Goal: Communication & Community: Connect with others

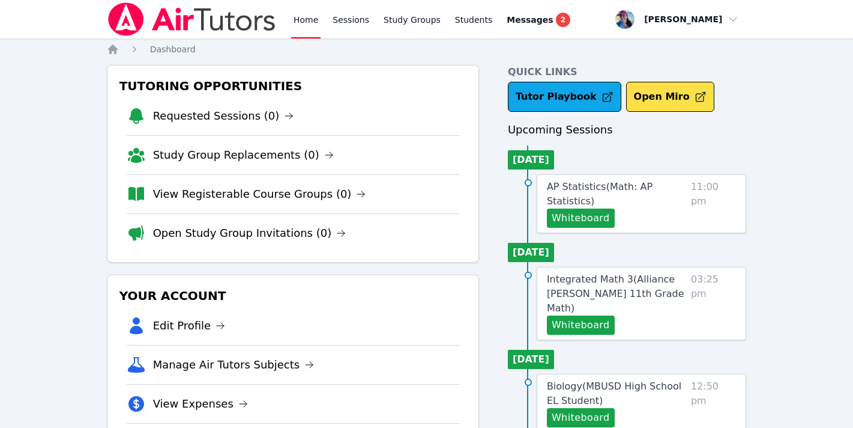
click at [250, 22] on img at bounding box center [192, 19] width 170 height 34
click at [534, 15] on span "Messages" at bounding box center [530, 20] width 46 height 12
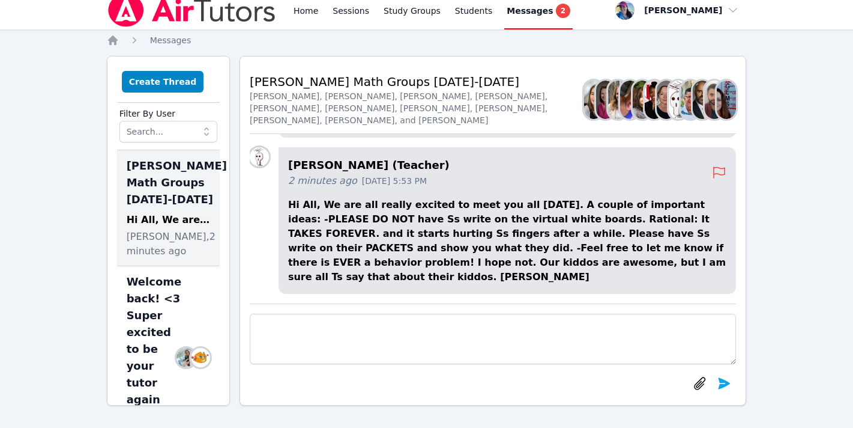
scroll to position [10, 0]
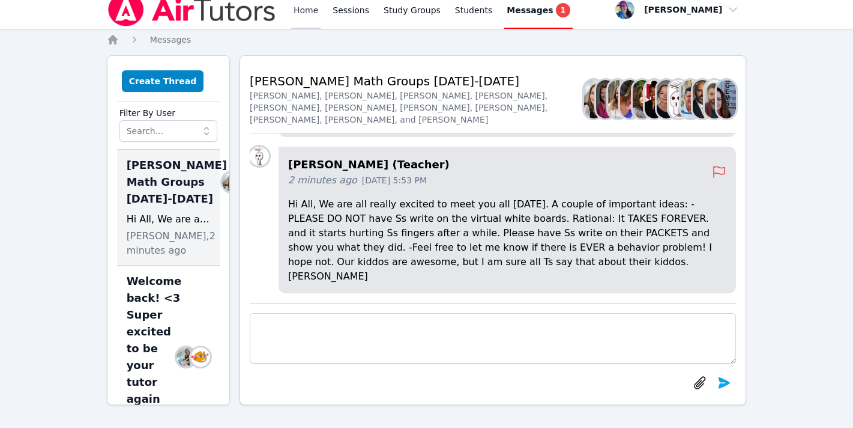
click at [296, 16] on link "Home" at bounding box center [305, 9] width 29 height 38
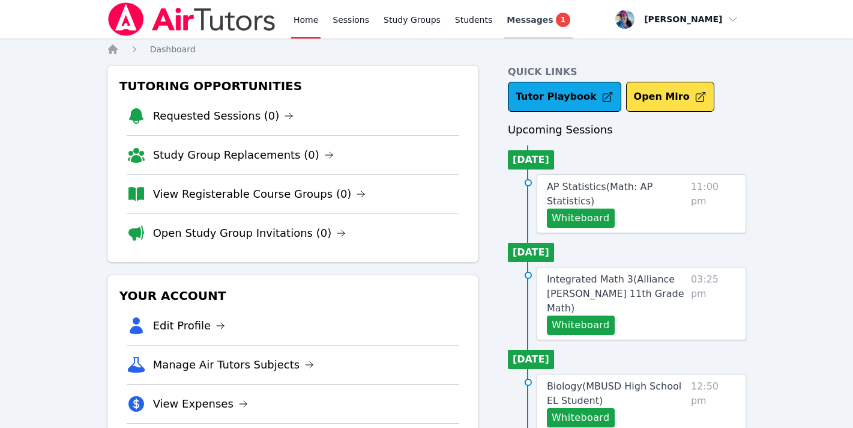
click at [556, 14] on span "1" at bounding box center [563, 20] width 14 height 14
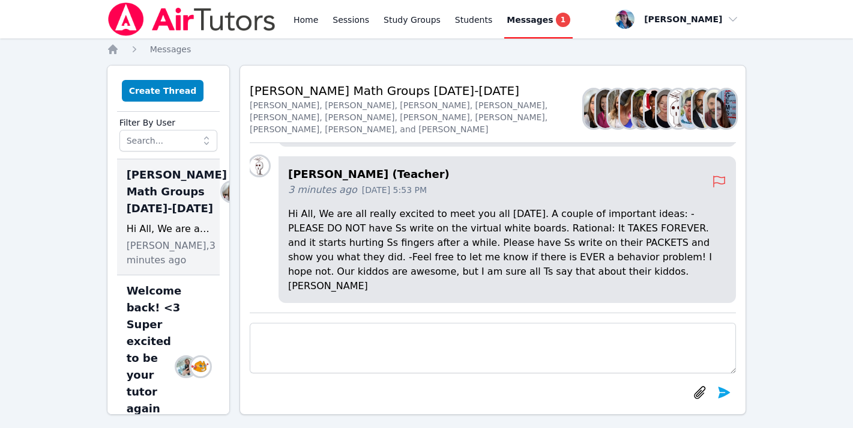
click at [540, 24] on span "Messages" at bounding box center [530, 20] width 46 height 12
